Goal: Information Seeking & Learning: Learn about a topic

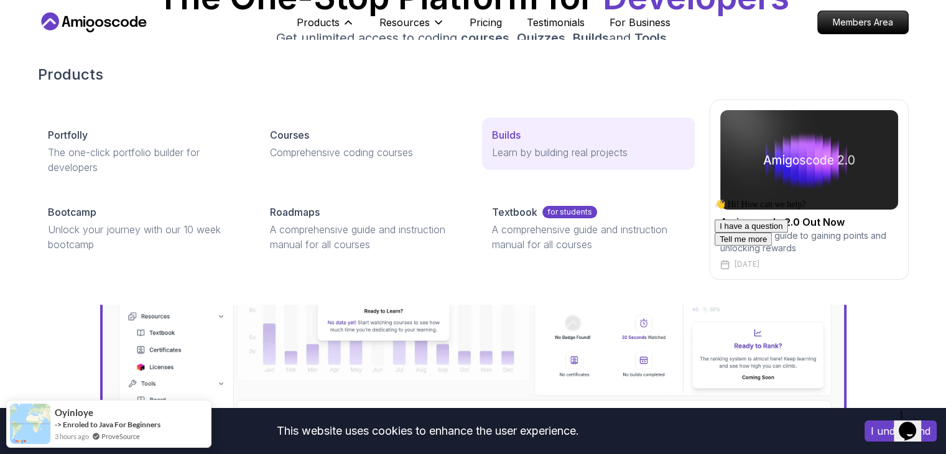
click at [521, 148] on p "Learn by building real projects" at bounding box center [588, 152] width 192 height 15
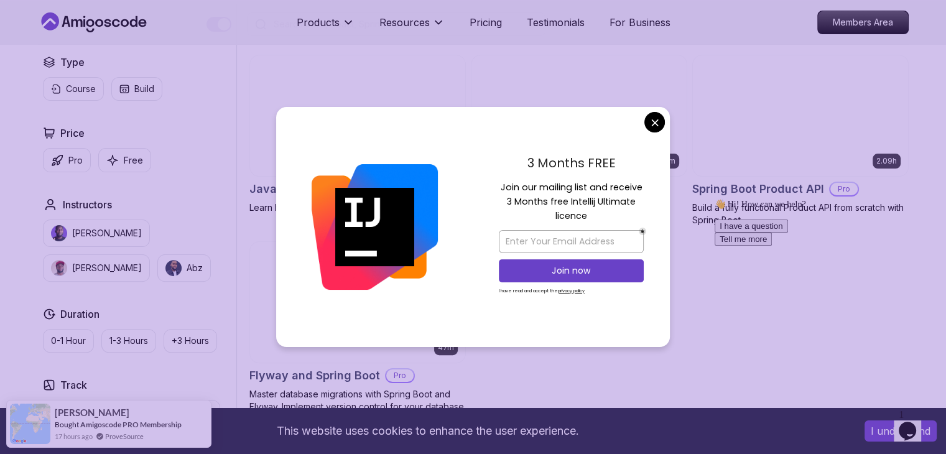
scroll to position [337, 0]
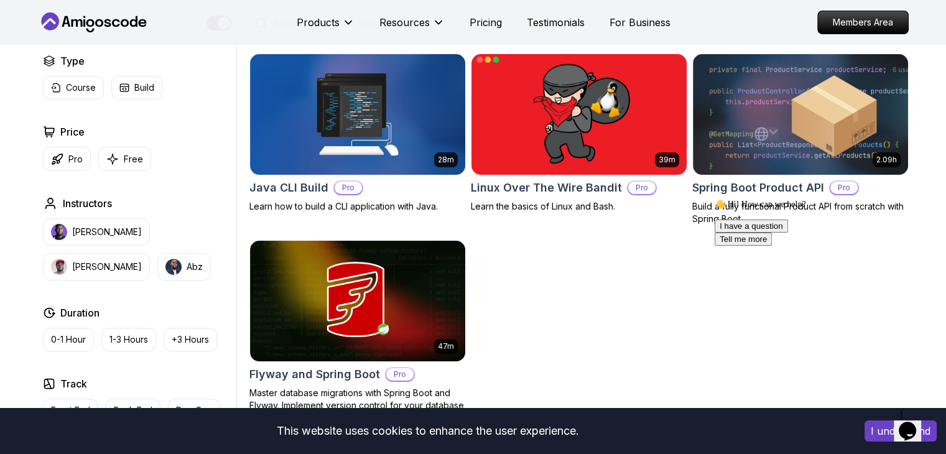
click at [70, 231] on button "[PERSON_NAME]" at bounding box center [96, 231] width 107 height 27
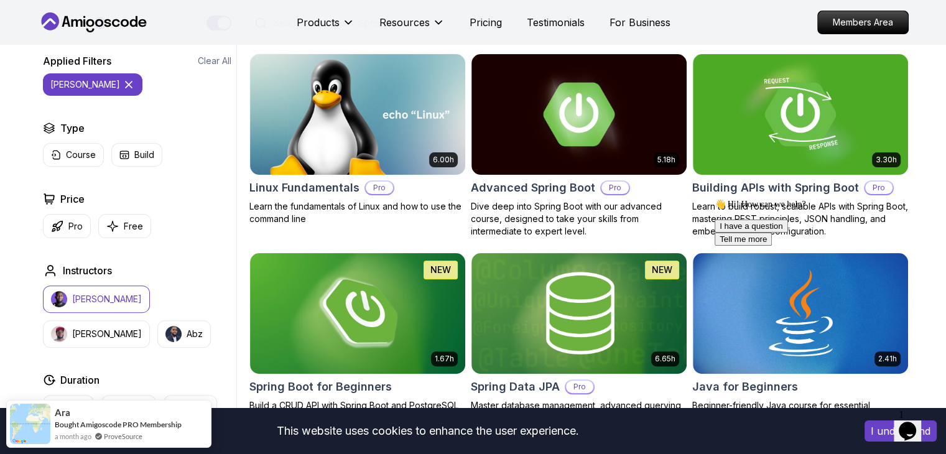
click at [67, 291] on button "[PERSON_NAME]" at bounding box center [96, 298] width 107 height 27
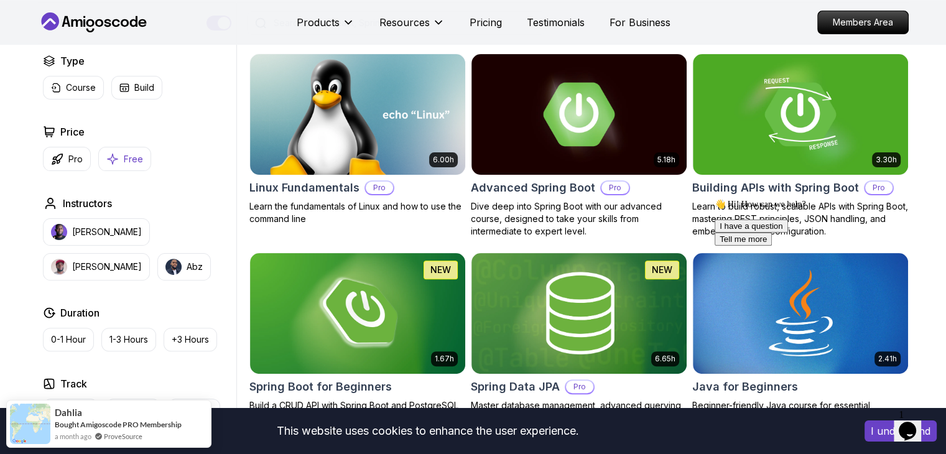
click at [136, 155] on p "Free" at bounding box center [133, 159] width 19 height 12
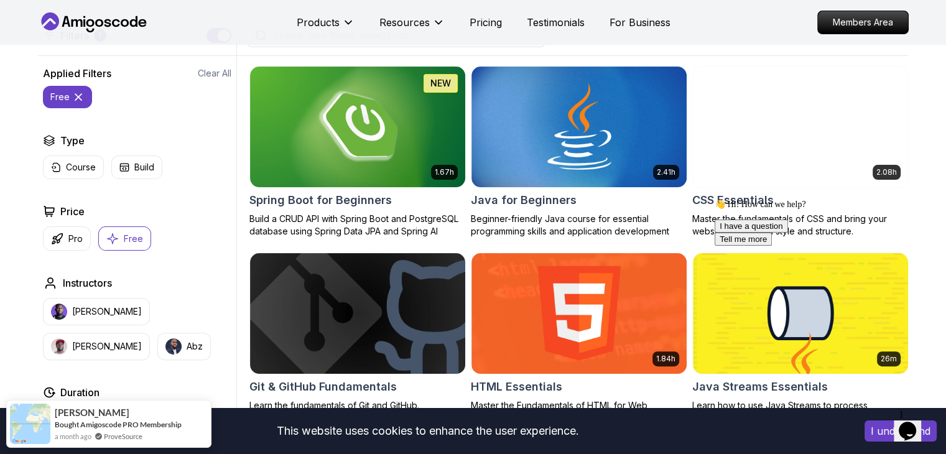
scroll to position [325, 0]
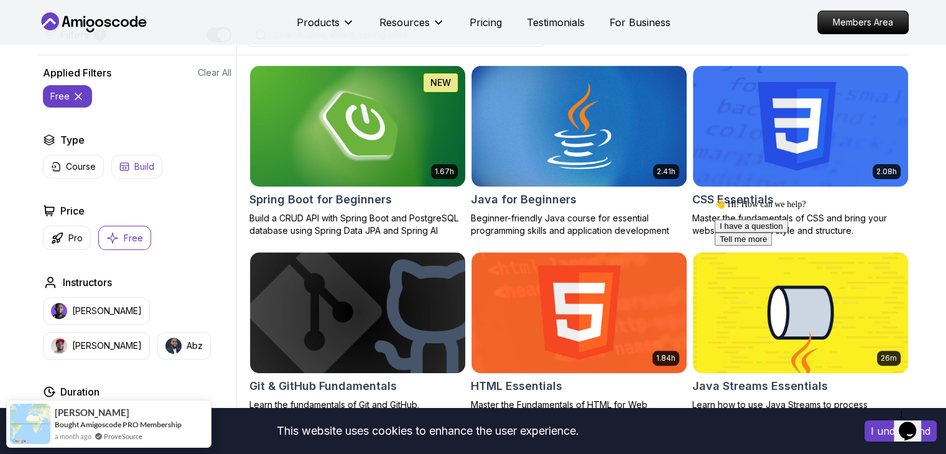
click at [137, 167] on p "Build" at bounding box center [144, 166] width 20 height 12
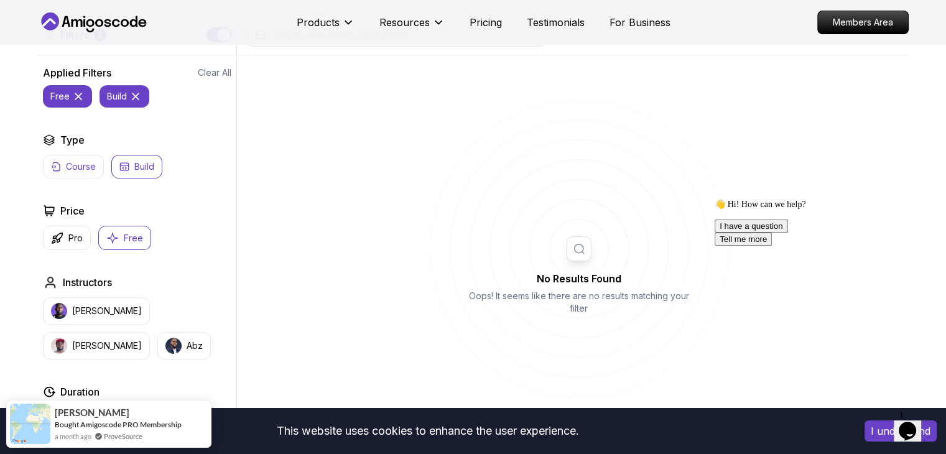
click at [90, 165] on p "Course" at bounding box center [81, 166] width 30 height 12
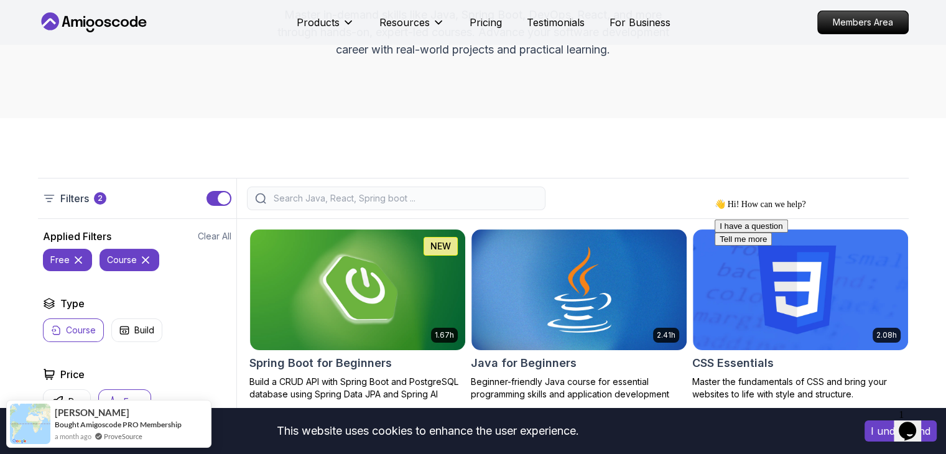
scroll to position [114, 0]
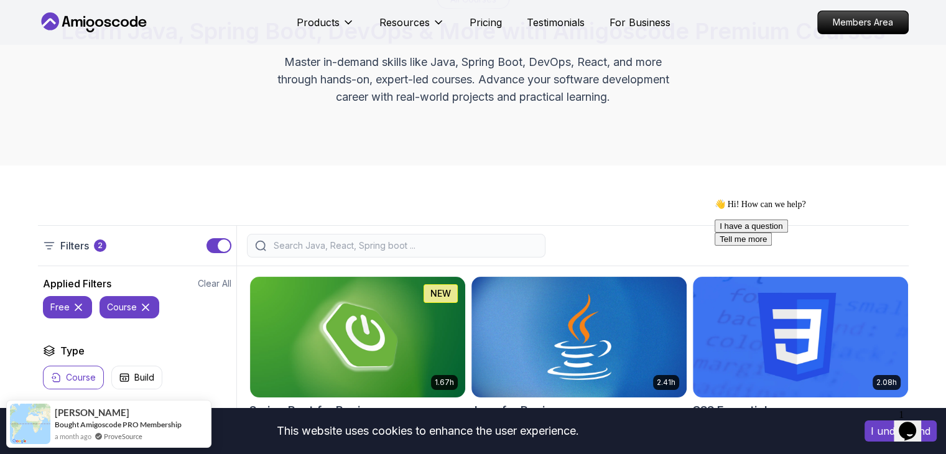
click at [65, 310] on p "free" at bounding box center [59, 307] width 19 height 12
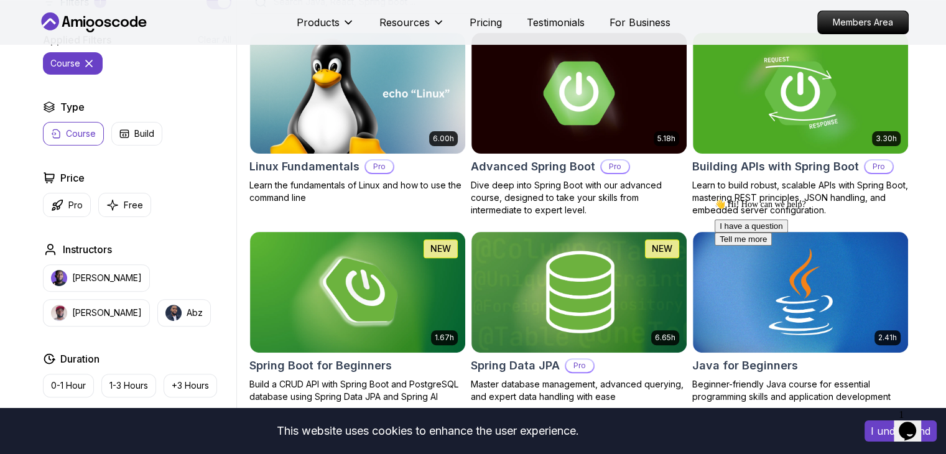
scroll to position [363, 0]
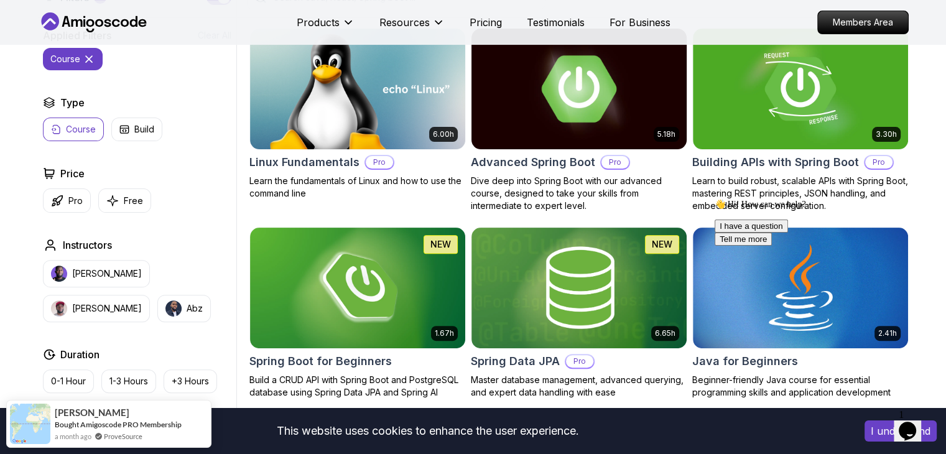
click at [549, 169] on h2 "Advanced Spring Boot" at bounding box center [533, 162] width 124 height 17
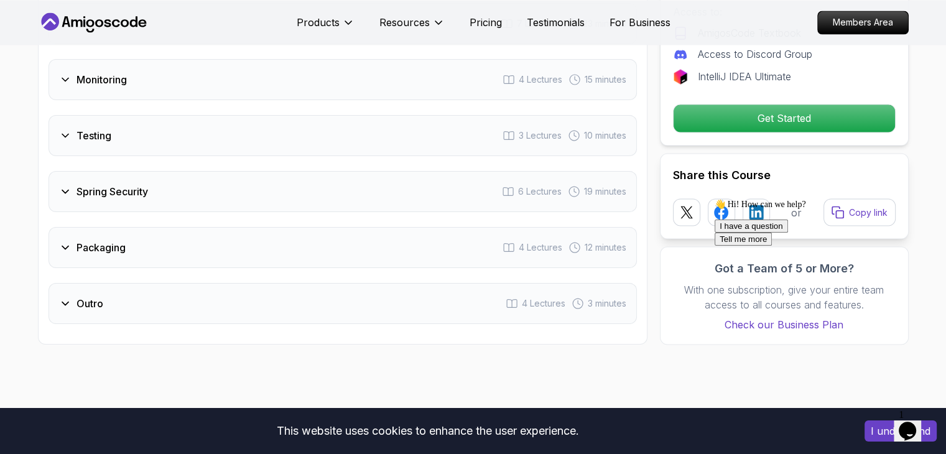
scroll to position [2234, 0]
click at [68, 241] on icon at bounding box center [65, 247] width 12 height 12
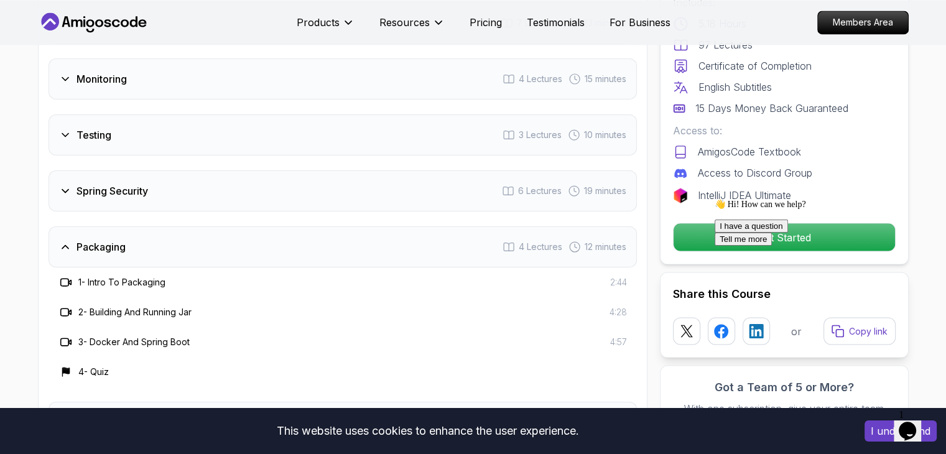
click at [63, 241] on icon at bounding box center [65, 247] width 12 height 12
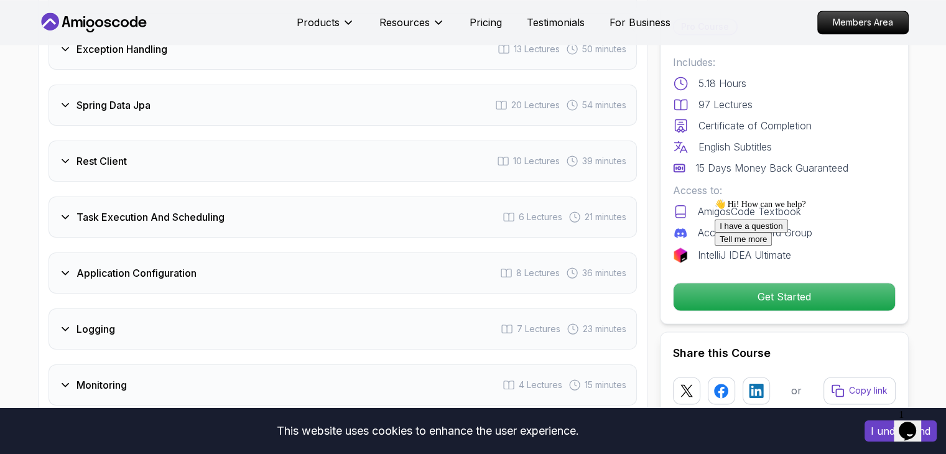
scroll to position [1840, 0]
